Goal: Complete application form

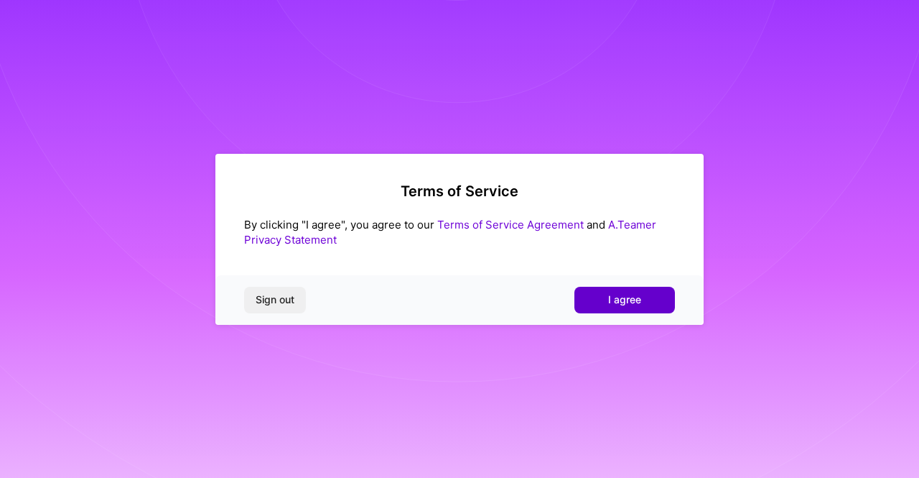
click at [630, 297] on span "I agree" at bounding box center [624, 299] width 33 height 14
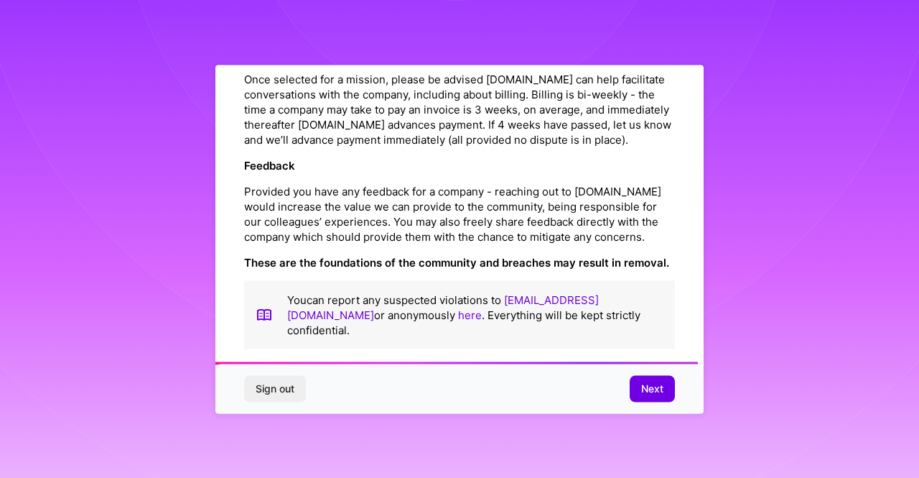
scroll to position [1686, 0]
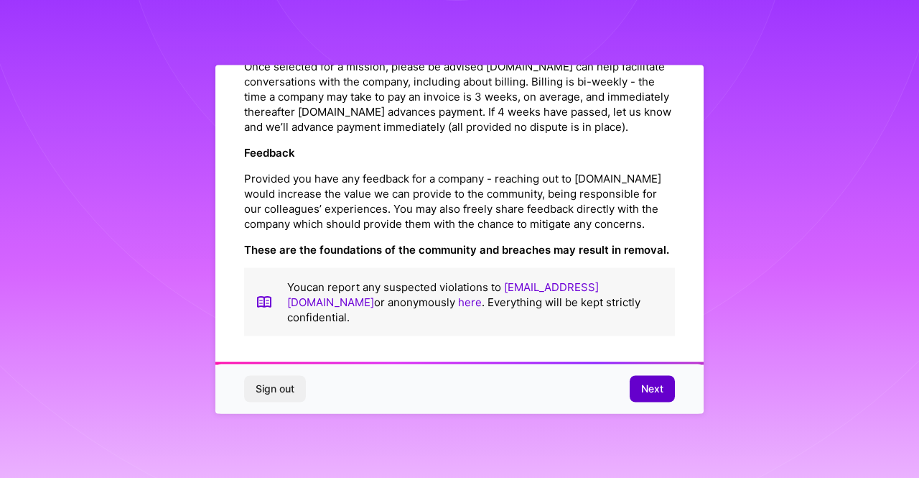
click at [653, 384] on span "Next" at bounding box center [652, 388] width 22 height 14
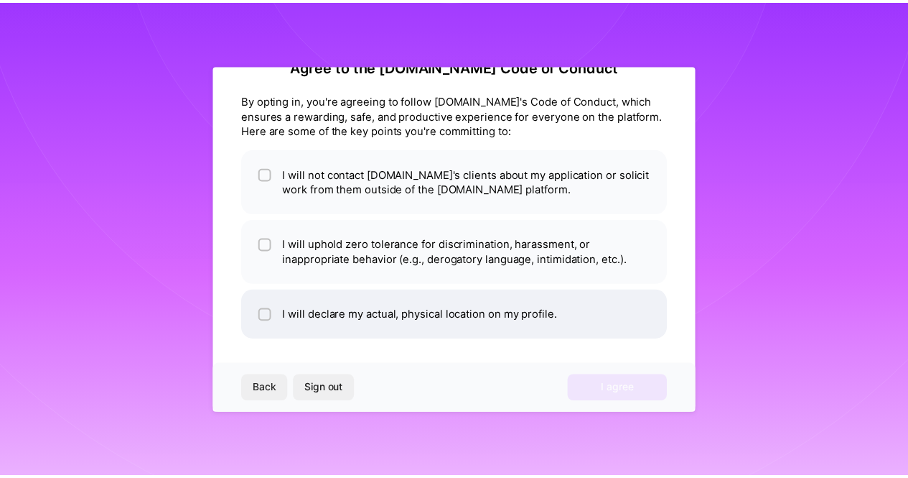
scroll to position [39, 0]
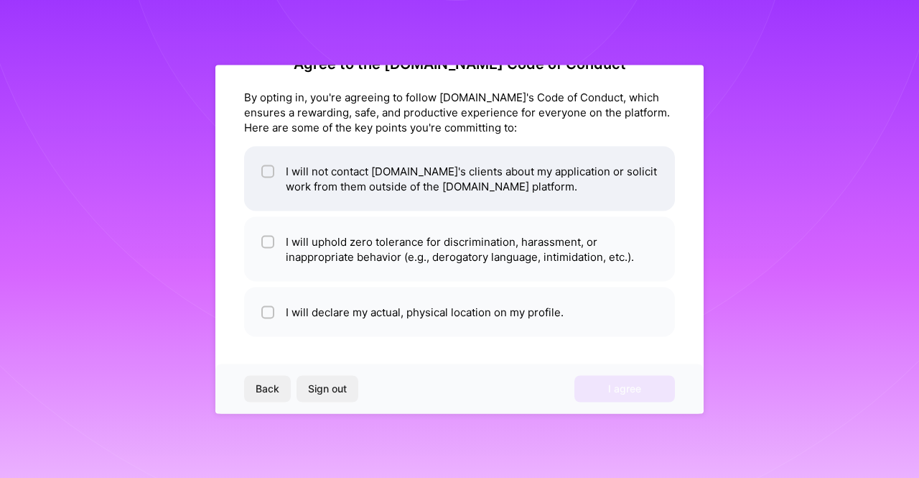
click at [452, 170] on li "I will not contact [DOMAIN_NAME]'s clients about my application or solicit work…" at bounding box center [459, 178] width 431 height 65
checkbox input "true"
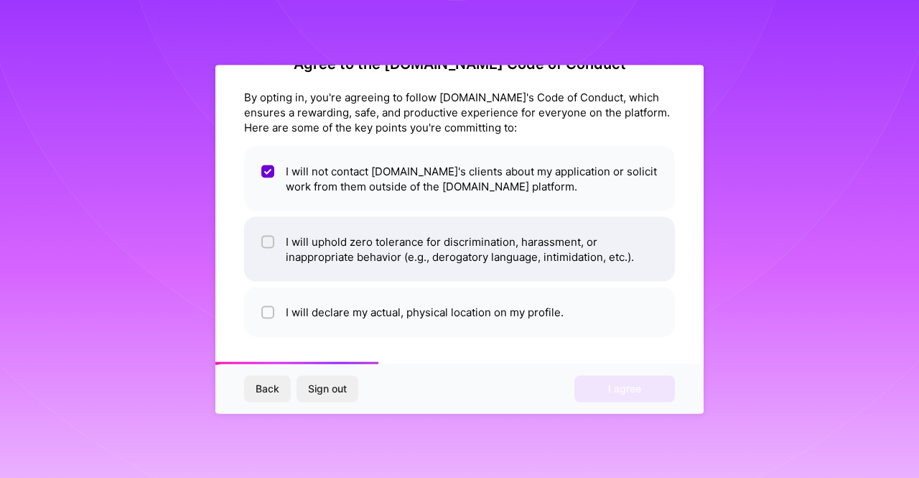
click at [412, 228] on li "I will uphold zero tolerance for discrimination, harassment, or inappropriate b…" at bounding box center [459, 248] width 431 height 65
checkbox input "true"
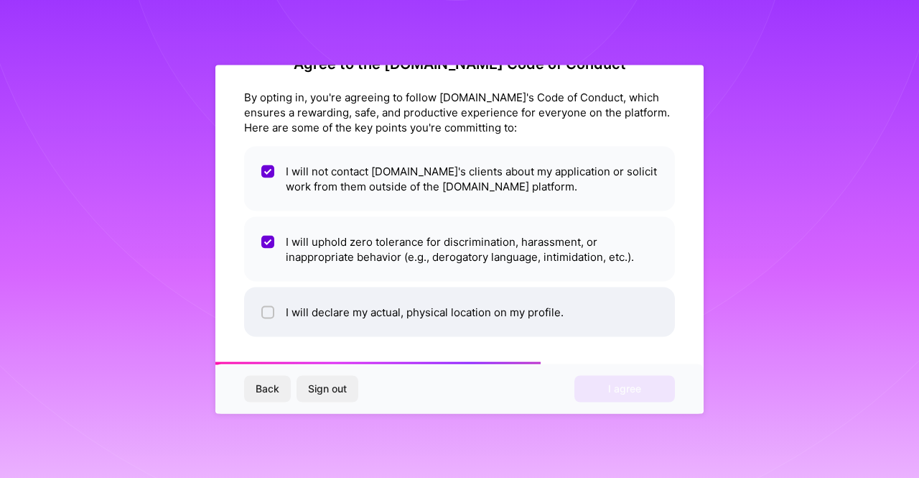
click at [388, 299] on li "I will declare my actual, physical location on my profile." at bounding box center [459, 312] width 431 height 50
checkbox input "true"
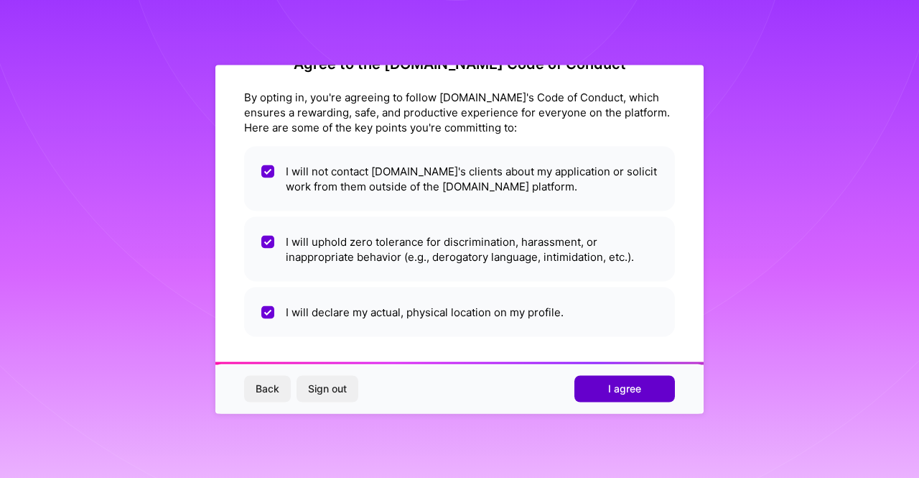
click at [603, 381] on button "I agree" at bounding box center [624, 389] width 101 height 26
